Goal: Find specific page/section: Find specific page/section

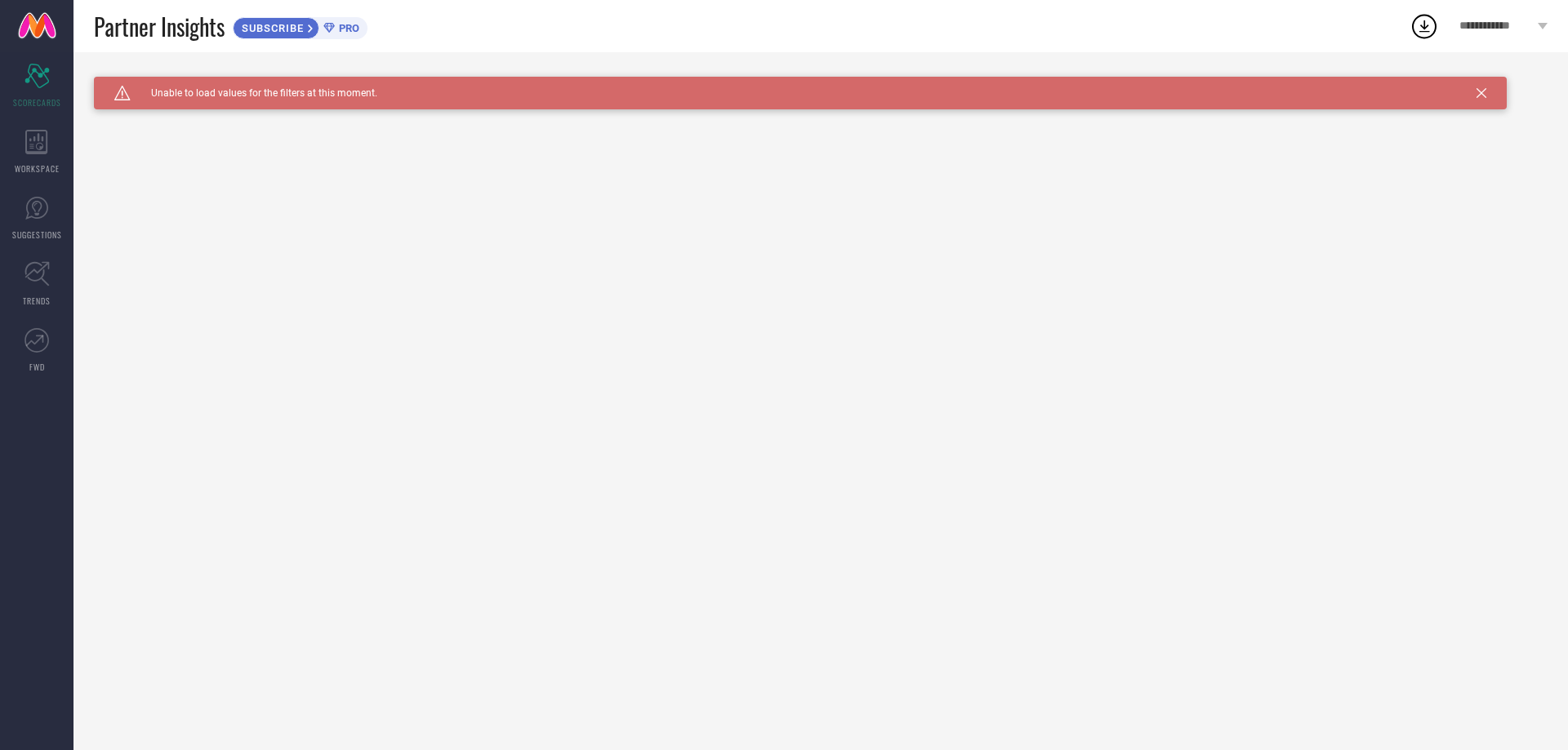
click at [1478, 93] on icon at bounding box center [1481, 92] width 10 height 10
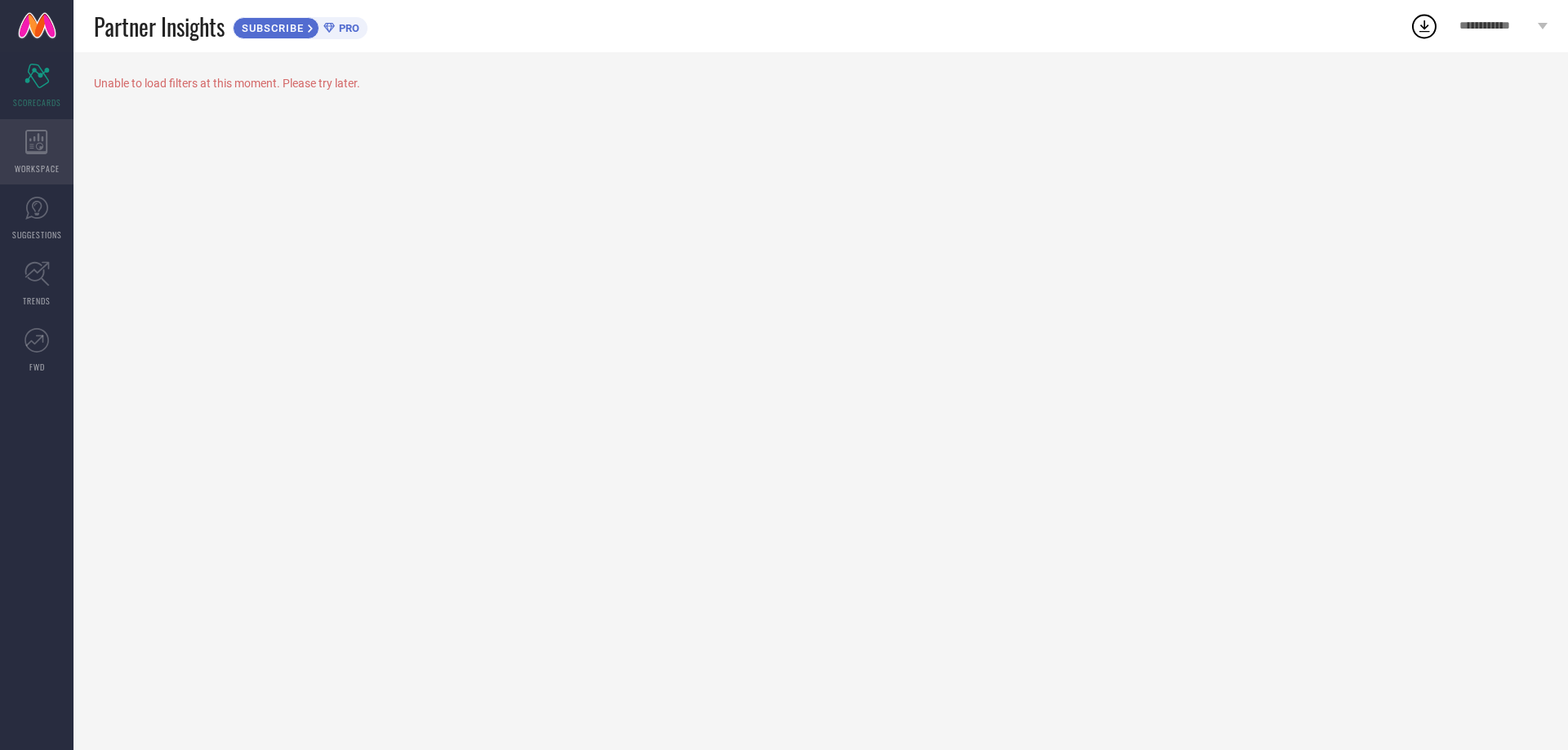
click at [41, 160] on div "WORKSPACE" at bounding box center [37, 152] width 74 height 65
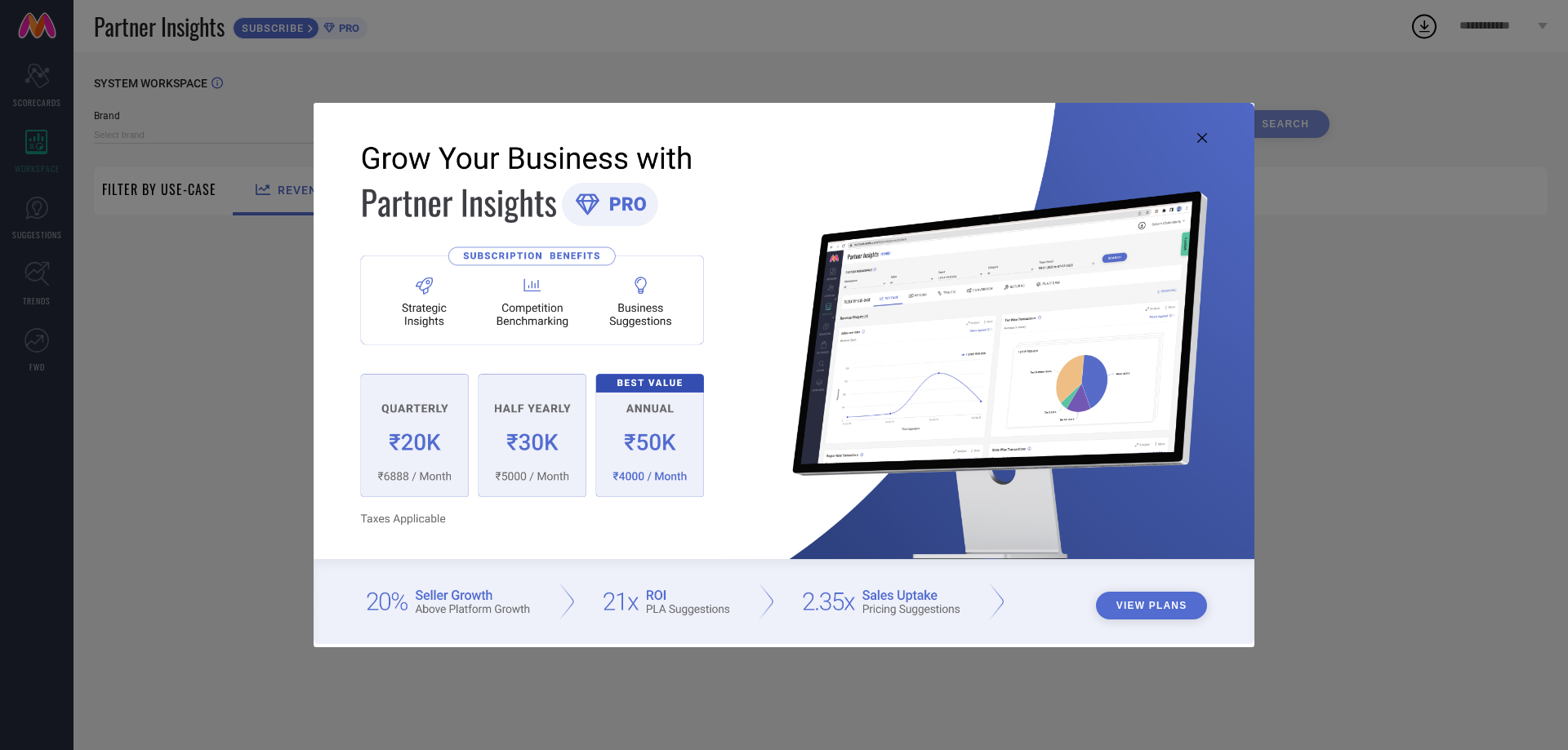
type input "1 STOP FASHION"
type input "All"
click at [1199, 141] on icon at bounding box center [1202, 137] width 10 height 10
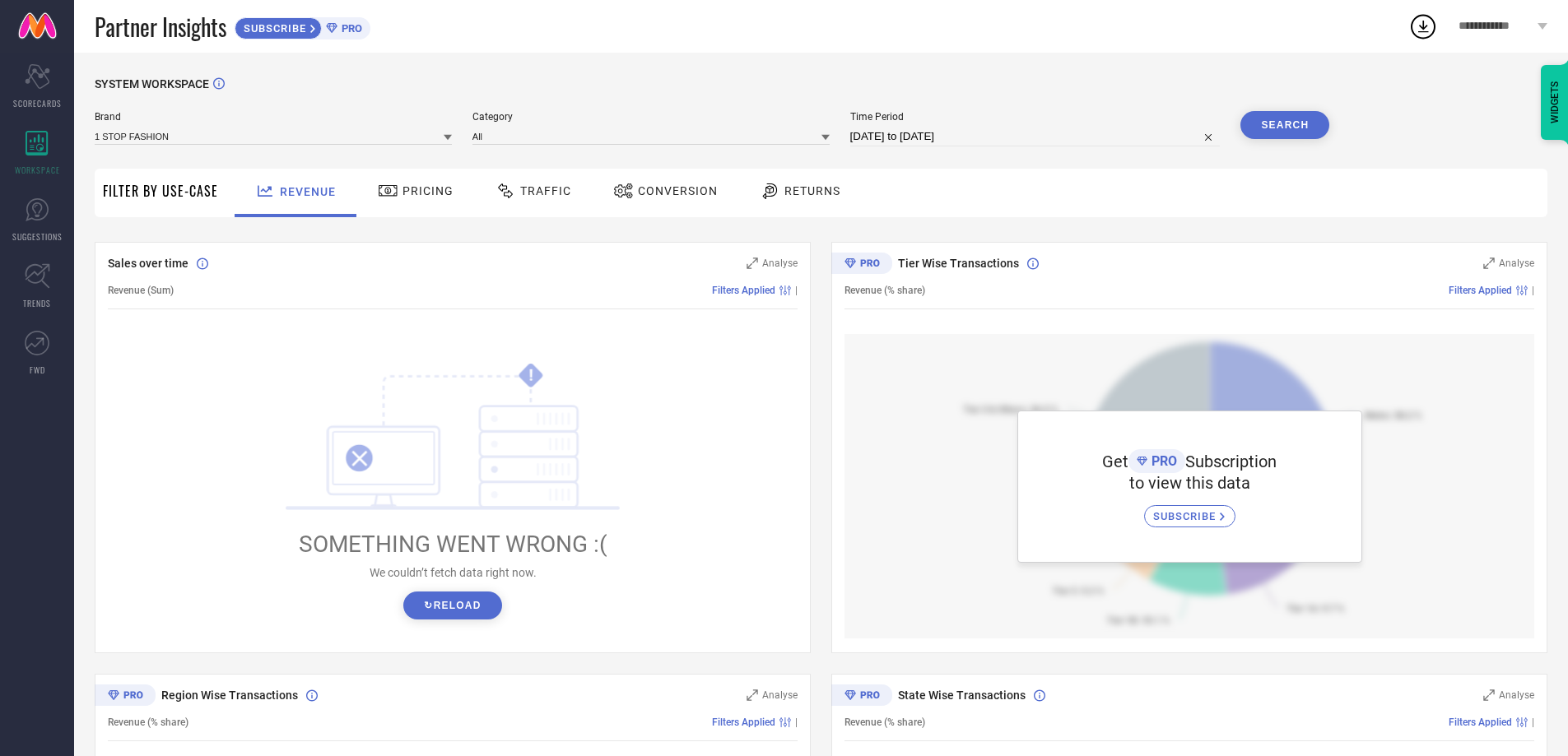
click at [675, 154] on div "Brand 1 STOP FASHION Category All Time Period [DATE] to [DATE] Search" at bounding box center [712, 136] width 1235 height 50
click at [44, 236] on span "SUGGESTIONS" at bounding box center [37, 237] width 50 height 13
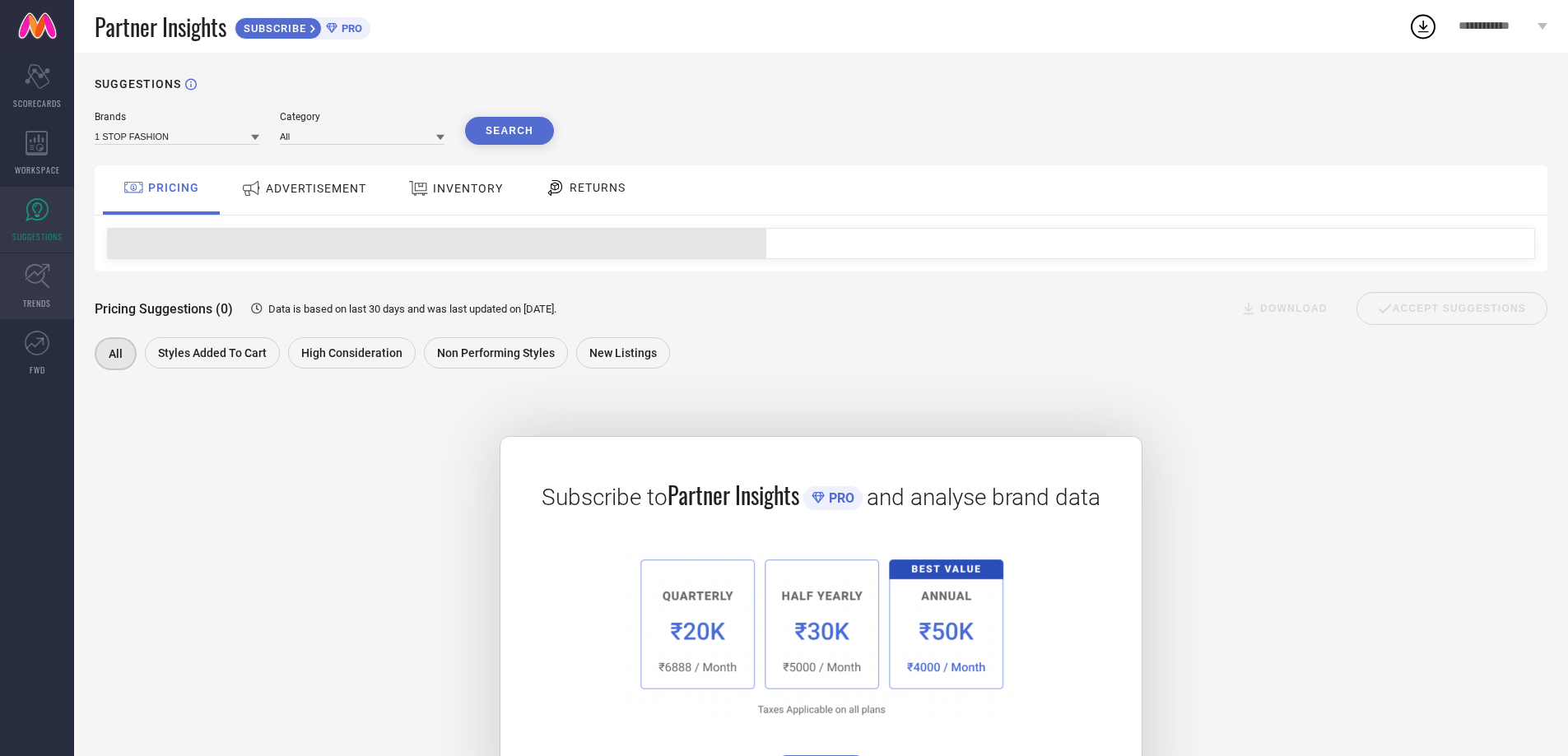
click at [44, 269] on icon at bounding box center [37, 276] width 25 height 25
